Goal: Transaction & Acquisition: Subscribe to service/newsletter

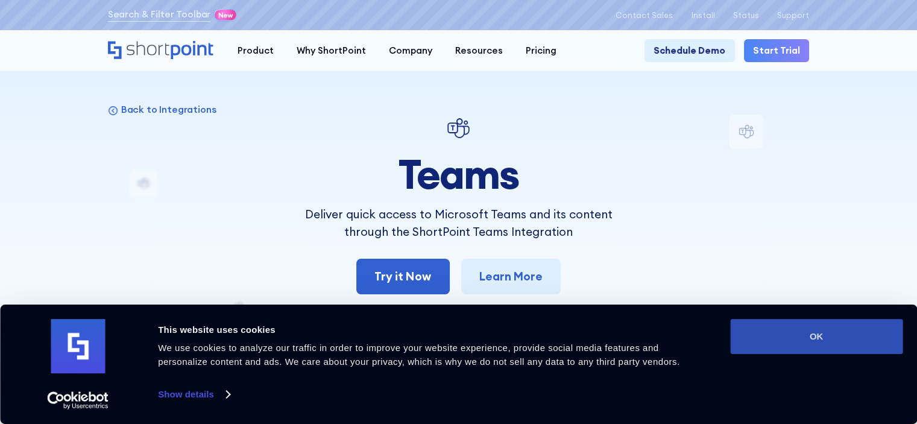
click at [785, 332] on button "OK" at bounding box center [816, 336] width 172 height 35
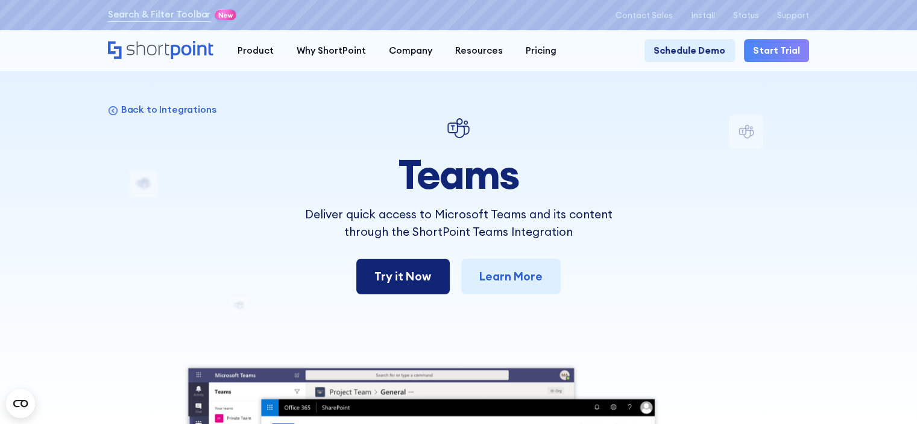
click at [423, 290] on link "Try it Now" at bounding box center [402, 277] width 93 height 36
